Goal: Navigation & Orientation: Find specific page/section

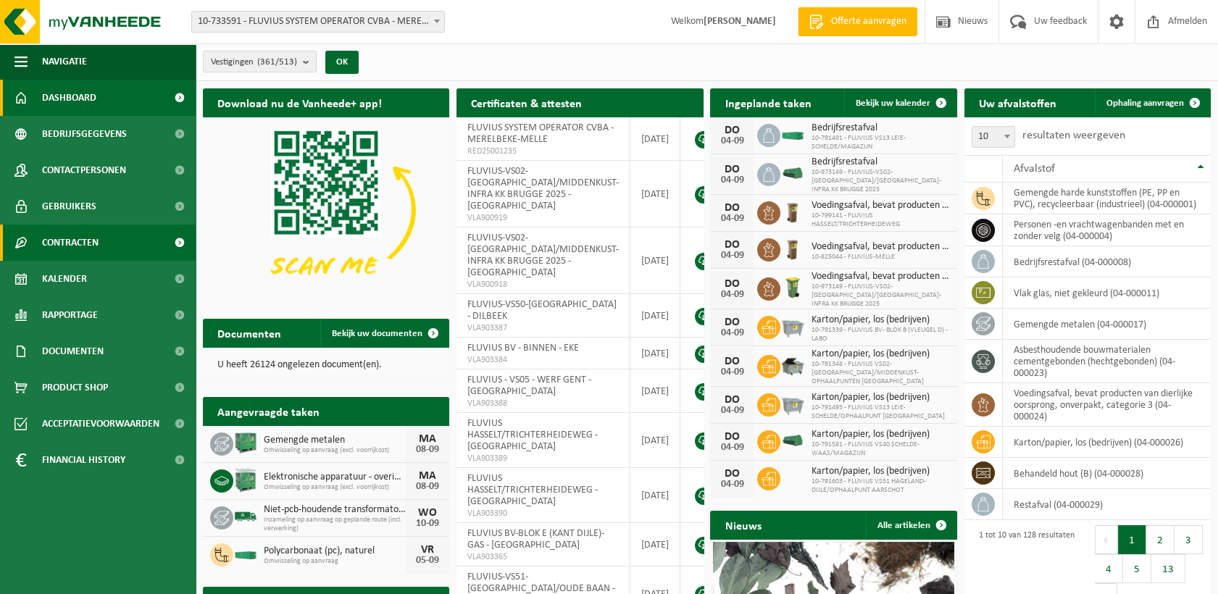
click at [175, 238] on span at bounding box center [179, 243] width 33 height 36
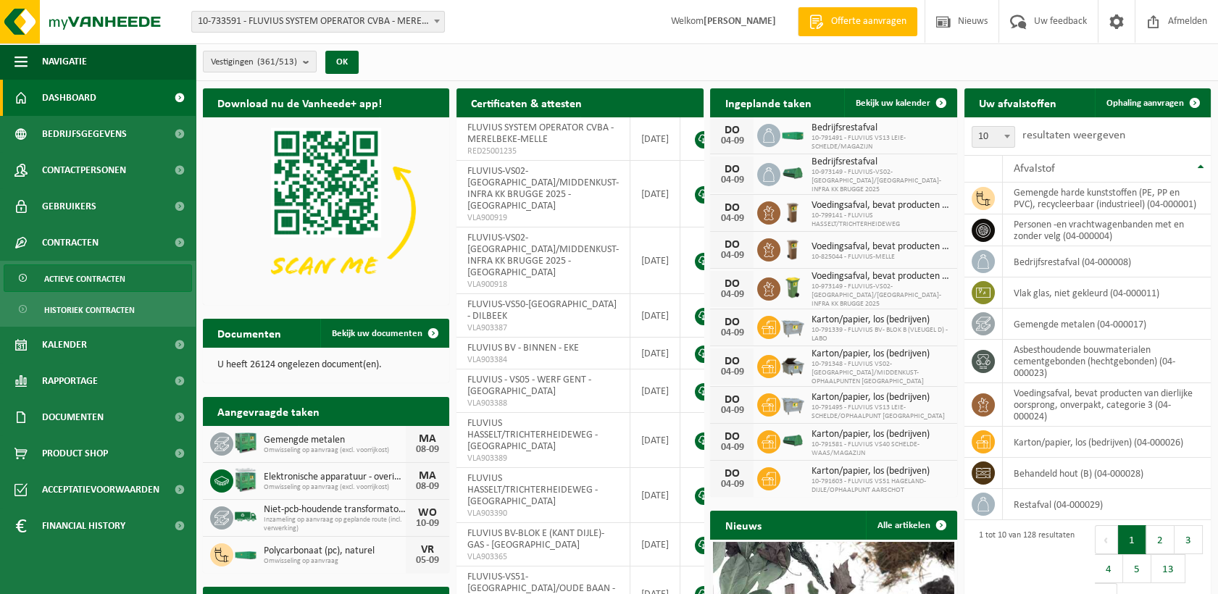
click at [130, 270] on link "Actieve contracten" at bounding box center [98, 278] width 188 height 28
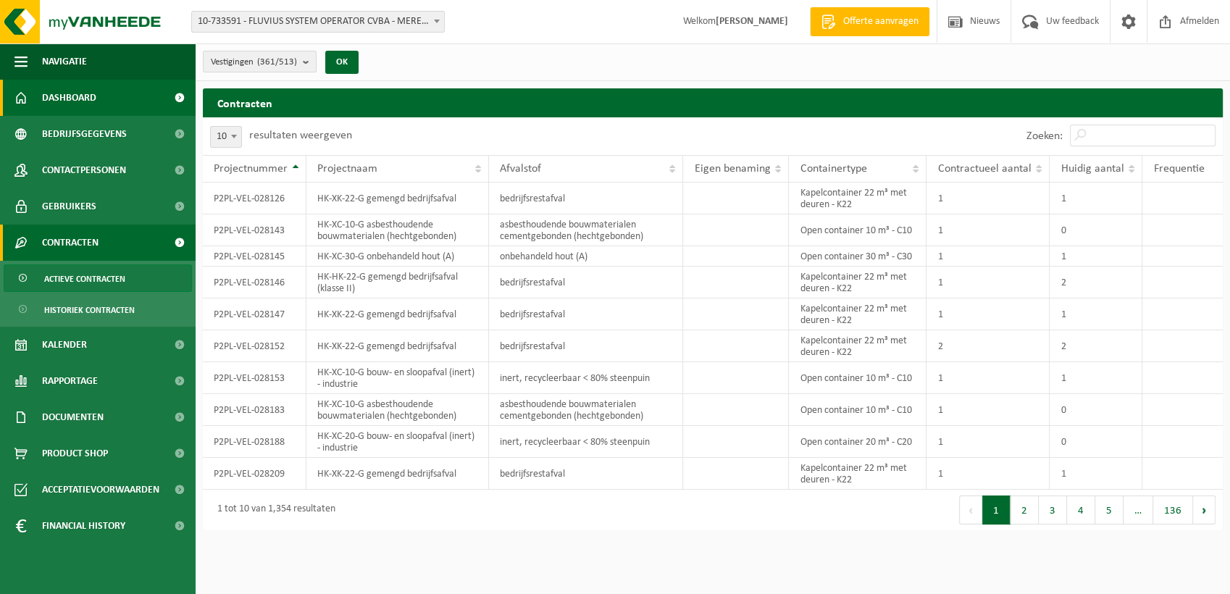
click at [81, 96] on span "Dashboard" at bounding box center [69, 98] width 54 height 36
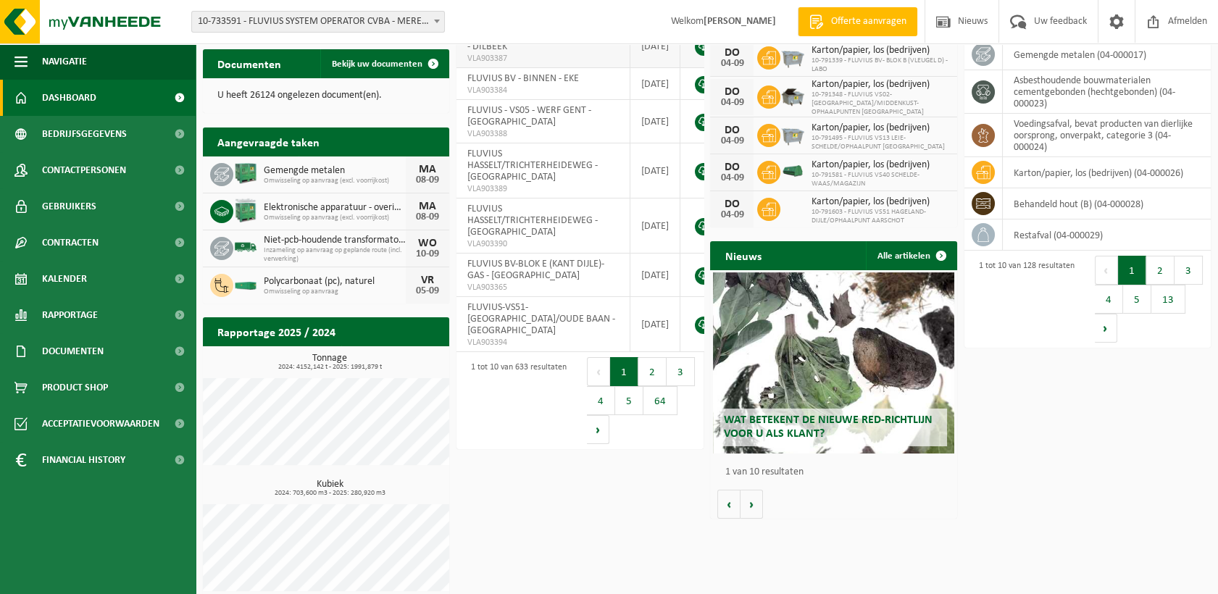
scroll to position [280, 0]
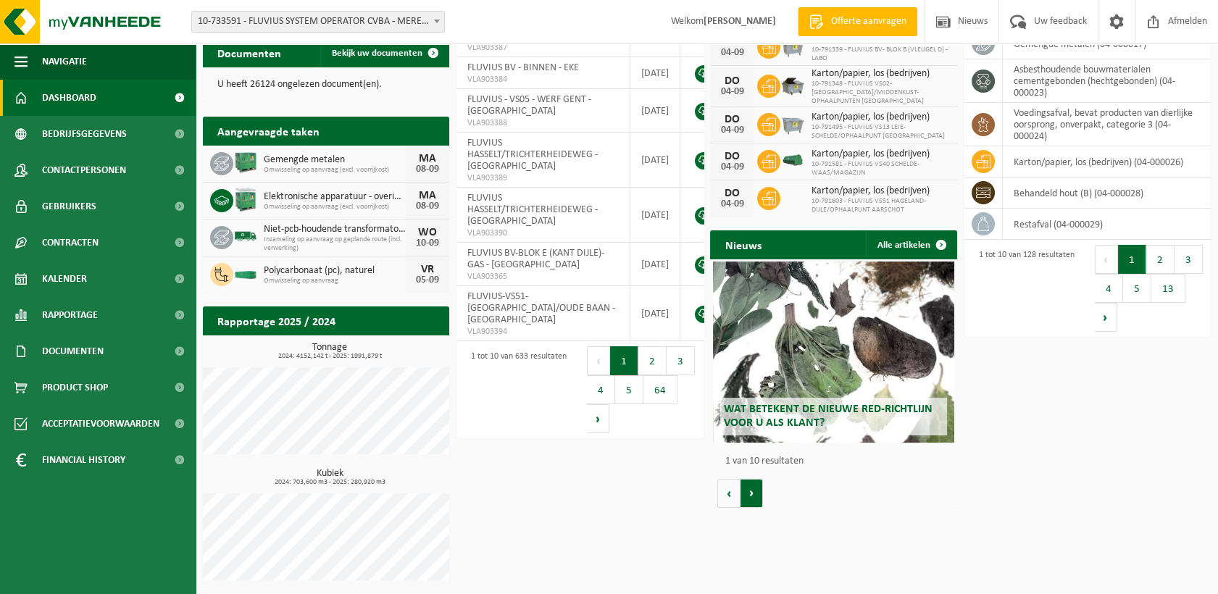
click at [753, 489] on button "Volgende" at bounding box center [751, 493] width 22 height 29
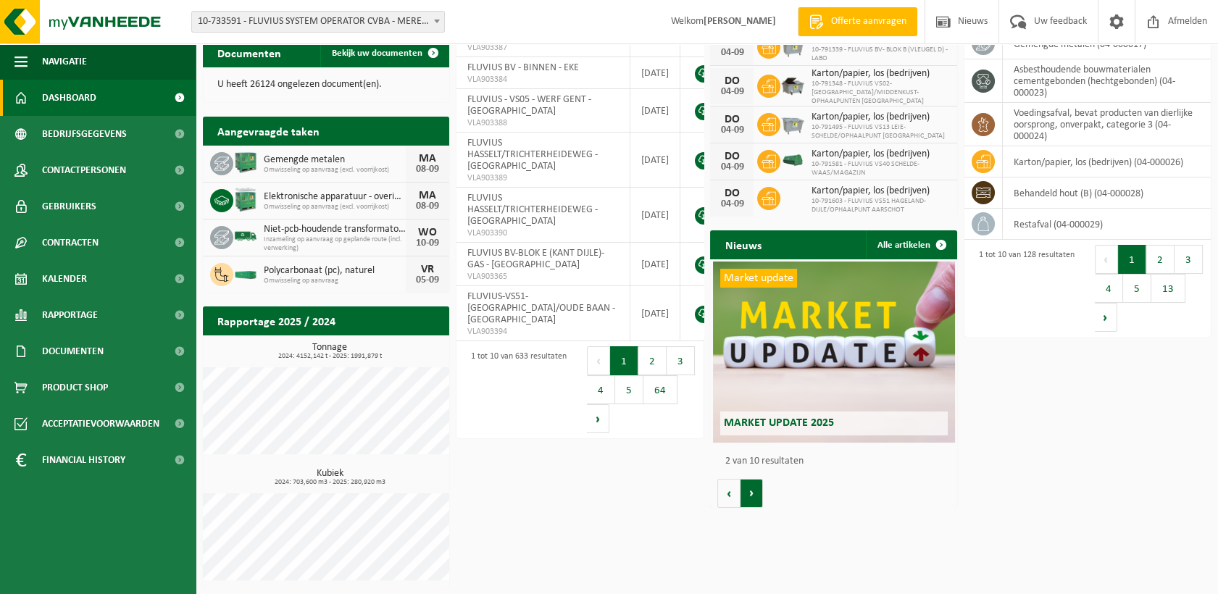
click at [753, 489] on button "Volgende" at bounding box center [751, 493] width 22 height 29
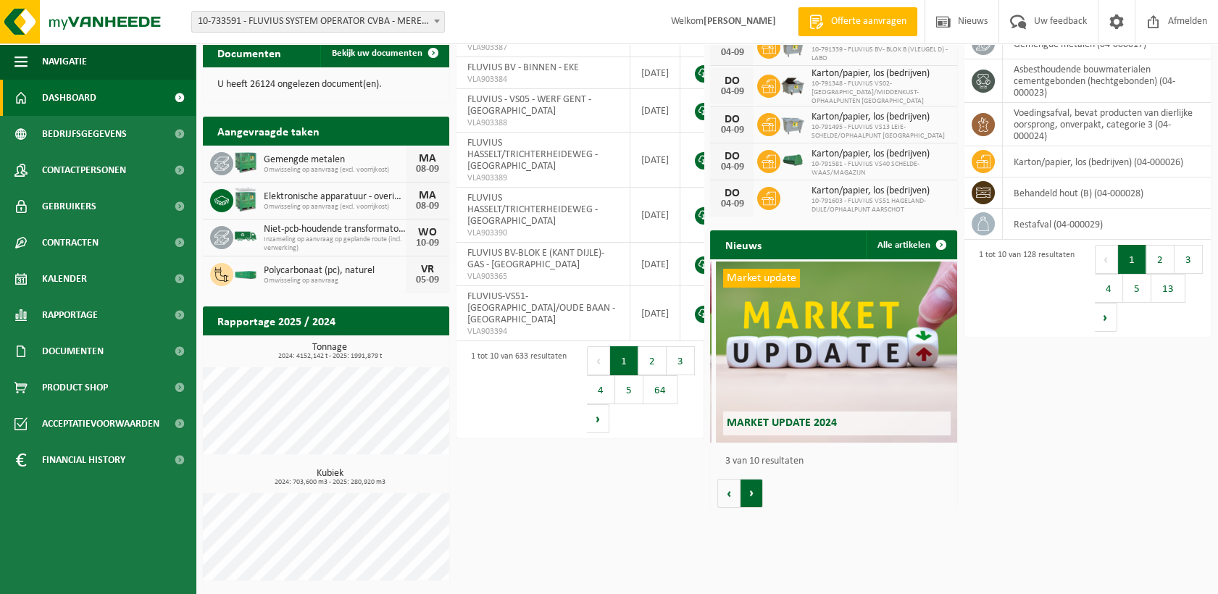
click at [753, 489] on button "Volgende" at bounding box center [751, 493] width 22 height 29
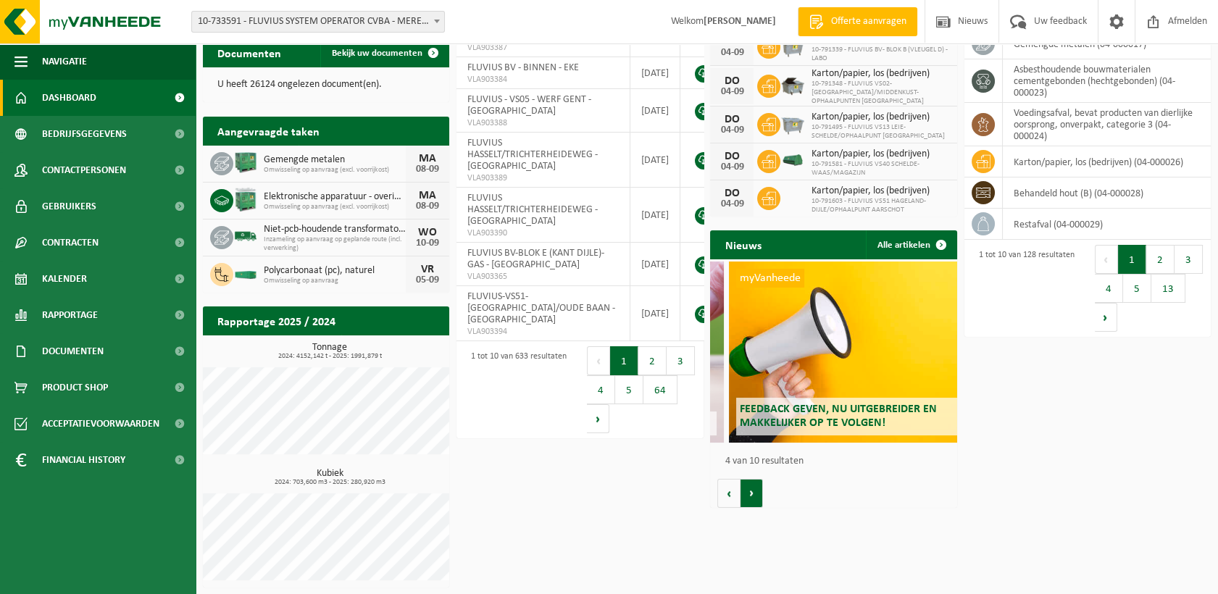
scroll to position [0, 739]
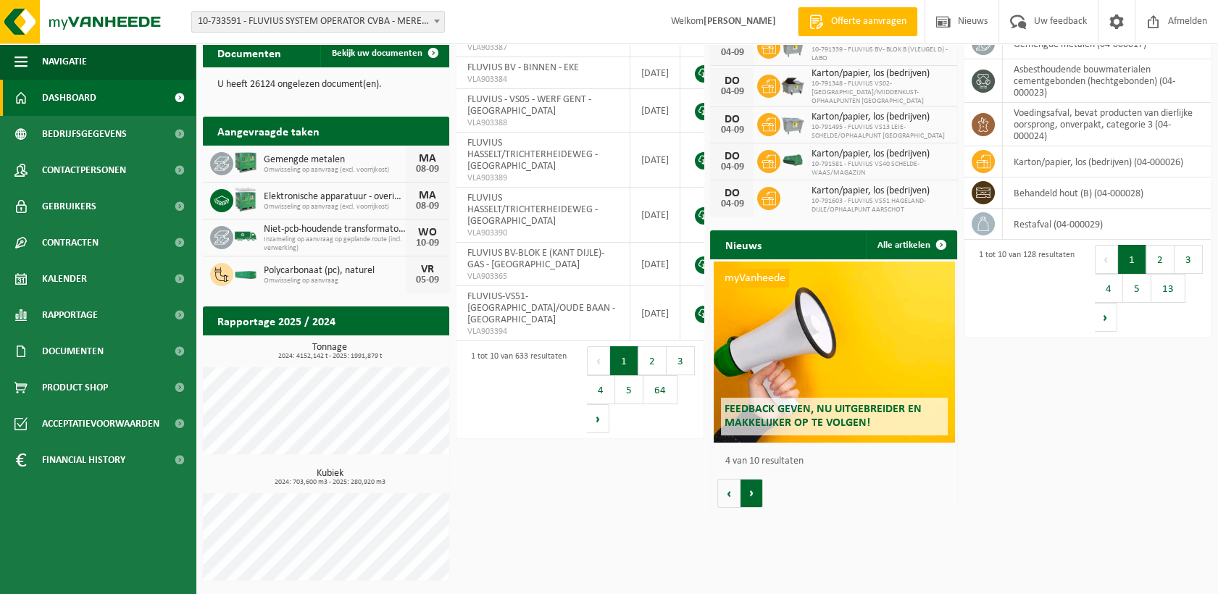
click at [753, 489] on button "Volgende" at bounding box center [751, 493] width 22 height 29
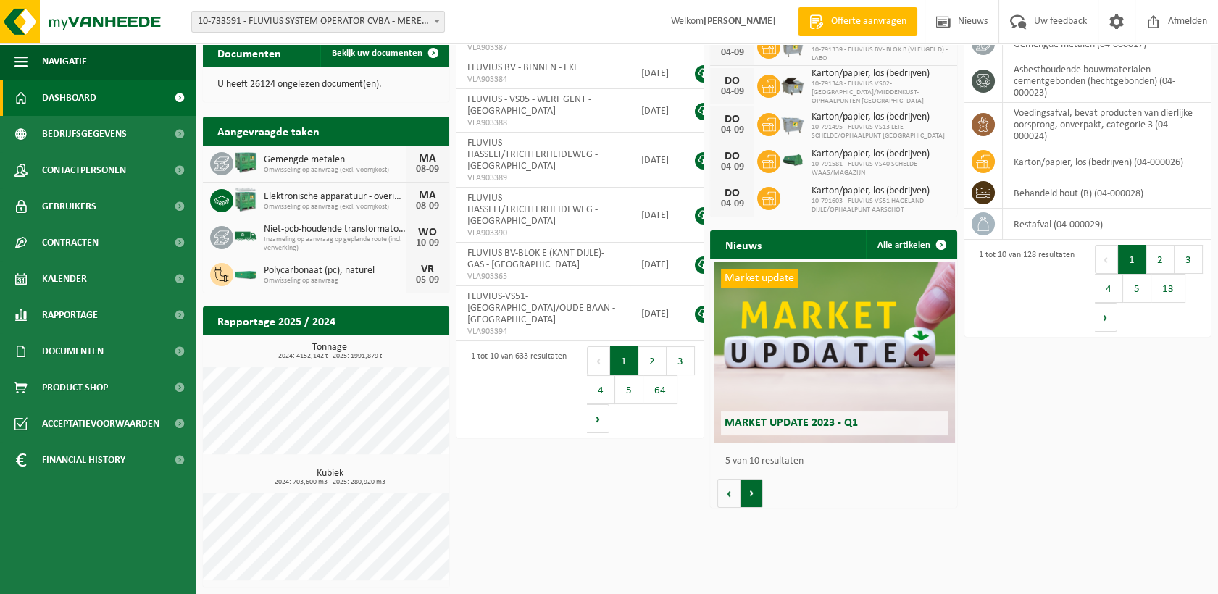
click at [753, 489] on button "Volgende" at bounding box center [751, 493] width 22 height 29
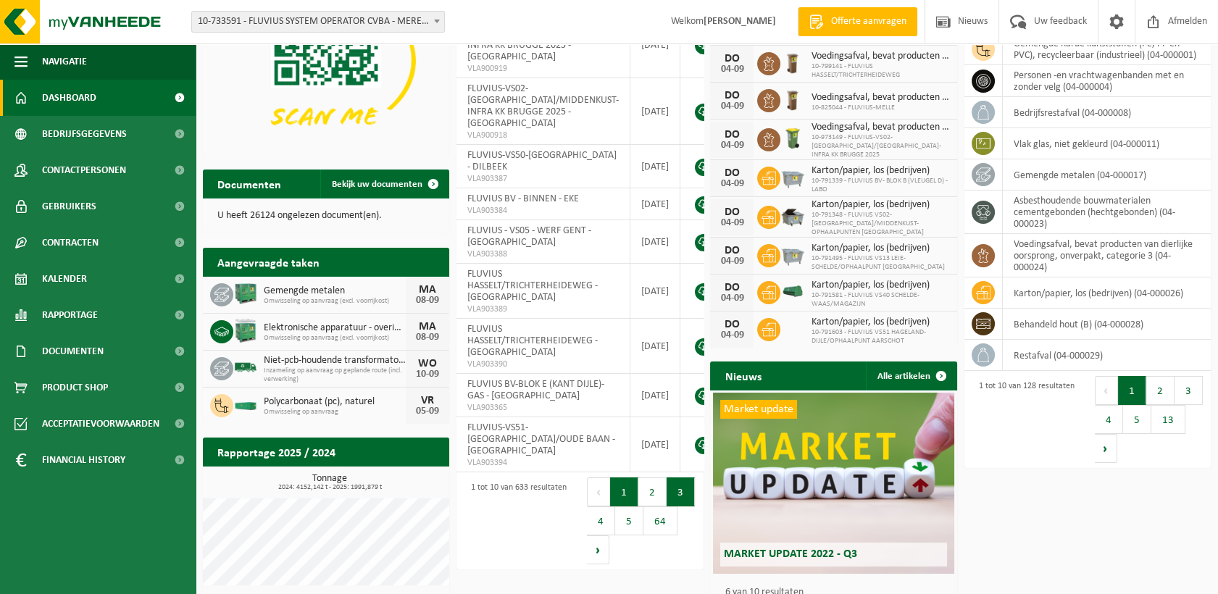
scroll to position [0, 0]
